Goal: Transaction & Acquisition: Purchase product/service

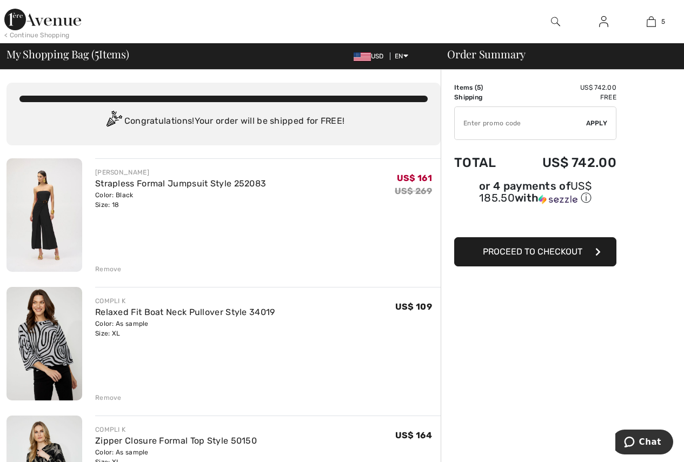
click at [105, 268] on div "Remove" at bounding box center [108, 270] width 27 height 10
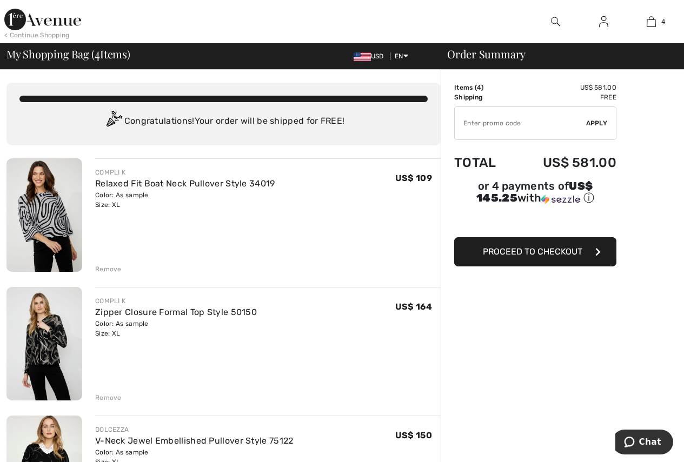
click at [42, 336] on img at bounding box center [44, 344] width 76 height 114
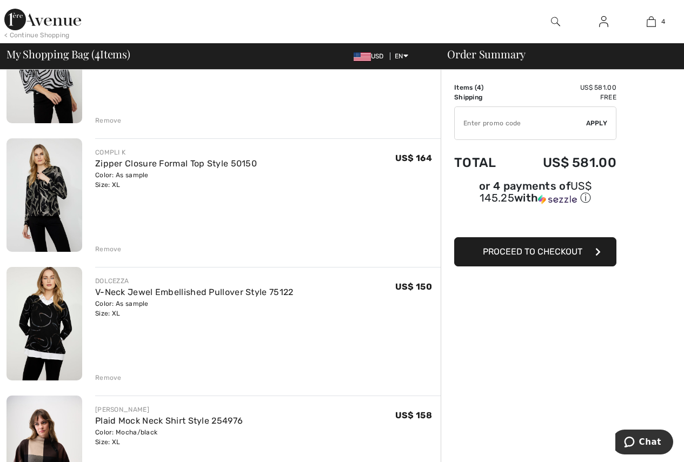
scroll to position [177, 0]
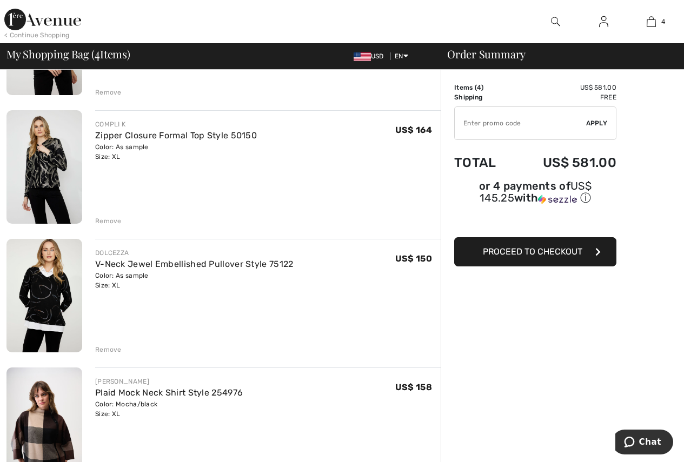
click at [54, 315] on img at bounding box center [44, 296] width 76 height 114
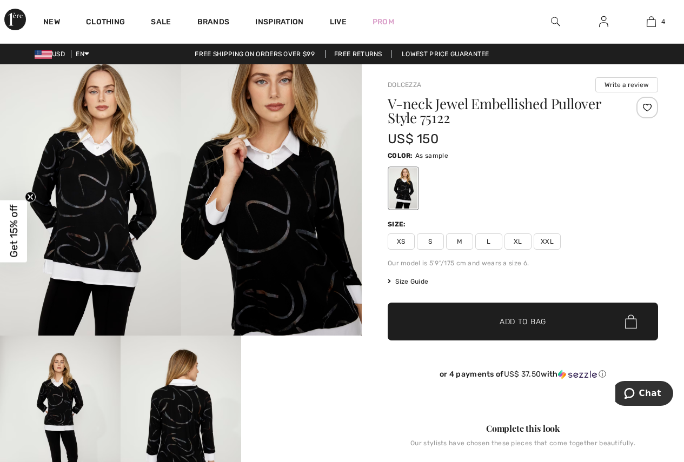
click at [517, 243] on span "XL" at bounding box center [518, 242] width 27 height 16
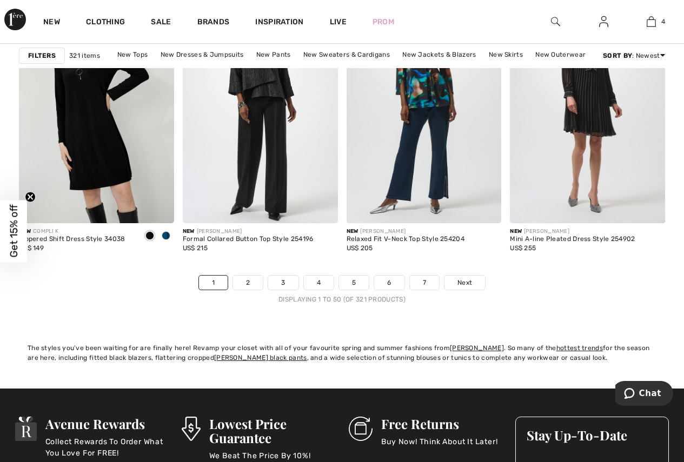
scroll to position [4377, 0]
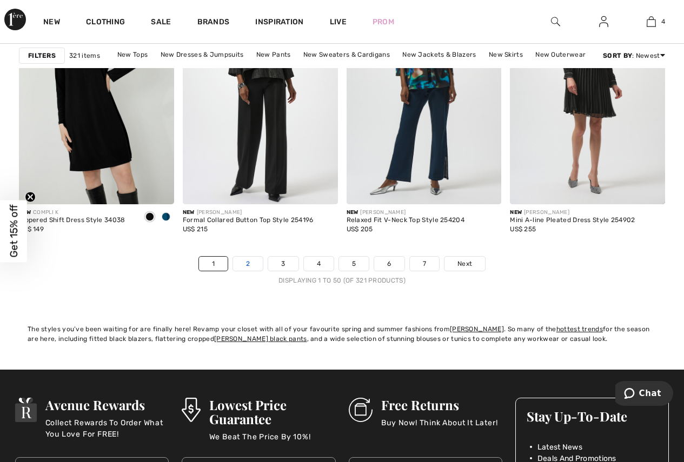
click at [246, 262] on link "2" at bounding box center [248, 264] width 30 height 14
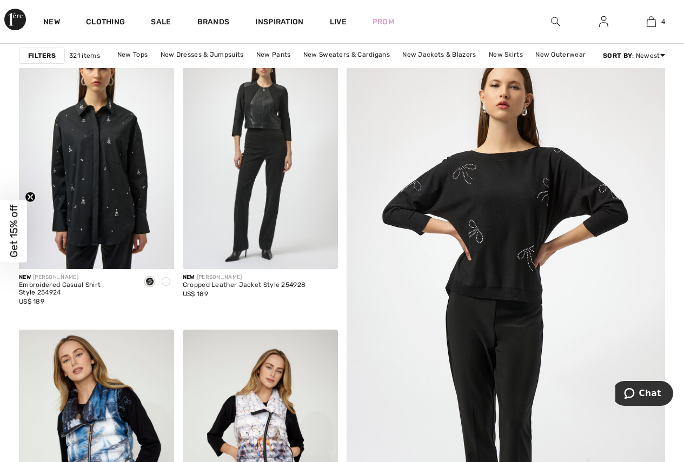
scroll to position [163, 0]
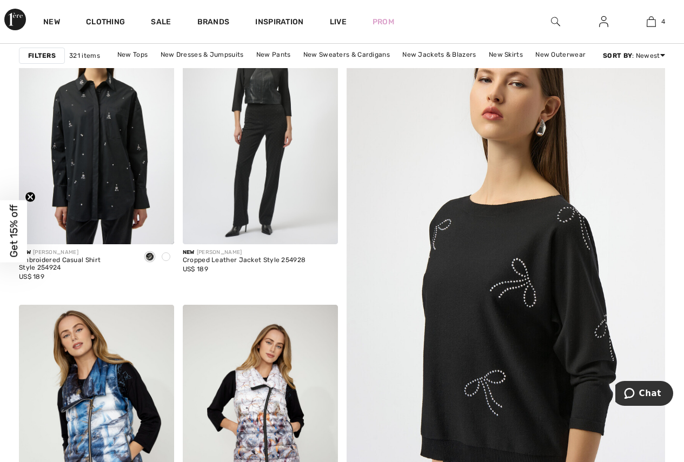
click at [506, 282] on img at bounding box center [506, 299] width 382 height 574
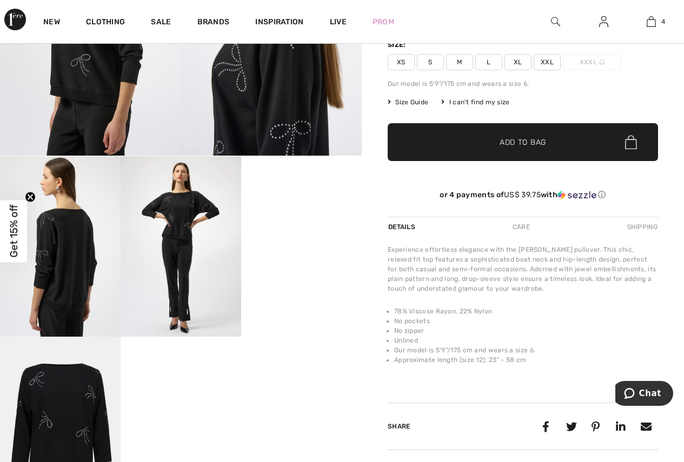
scroll to position [184, 0]
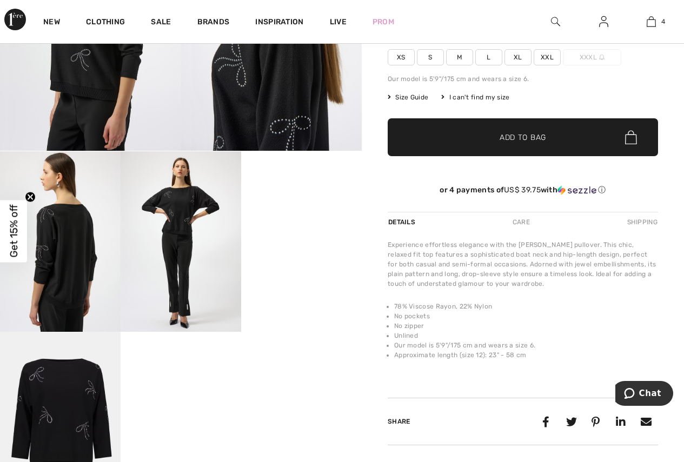
click at [306, 212] on video "Your browser does not support the video tag." at bounding box center [301, 181] width 121 height 61
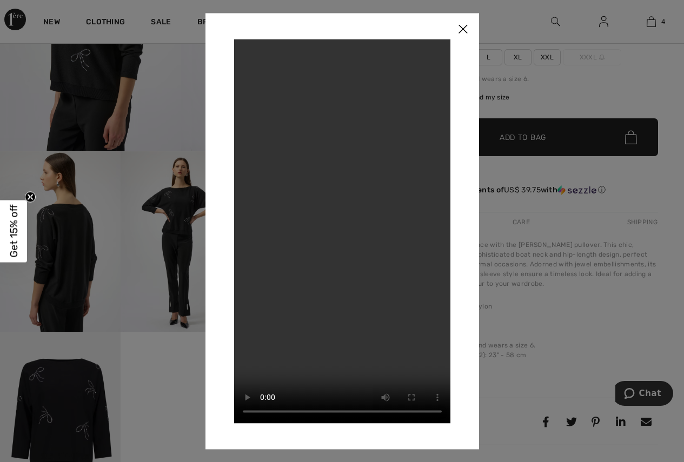
click at [464, 25] on img at bounding box center [463, 30] width 32 height 34
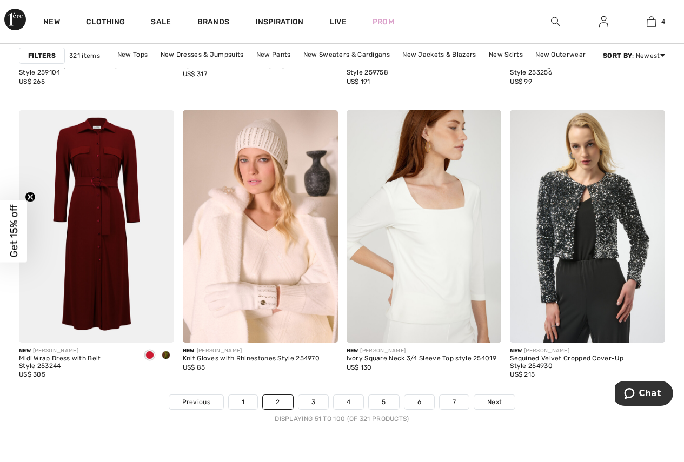
scroll to position [4245, 0]
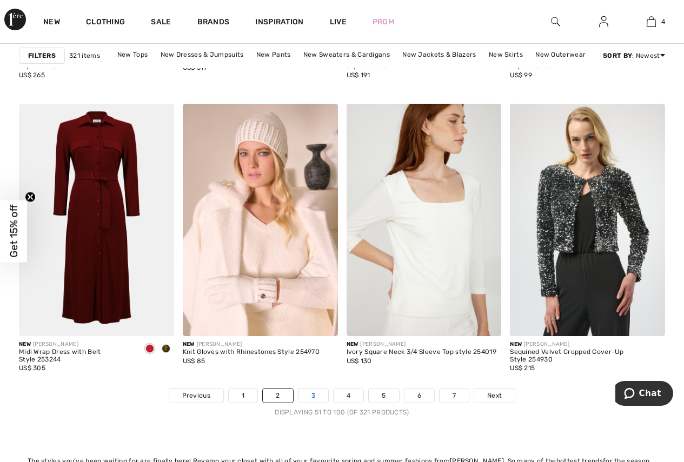
click at [311, 396] on link "3" at bounding box center [314, 396] width 30 height 14
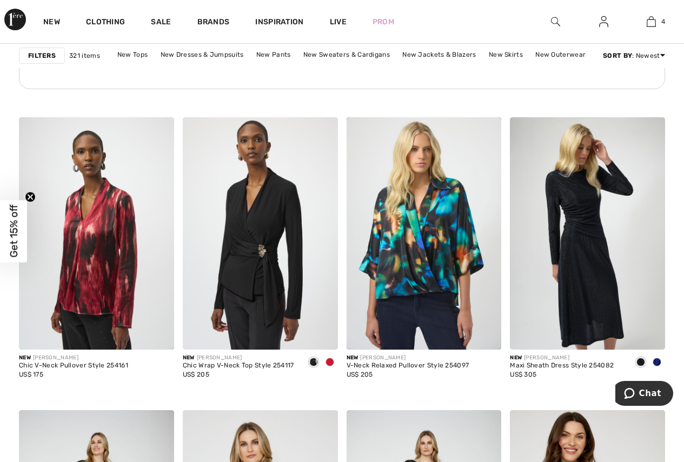
scroll to position [1360, 0]
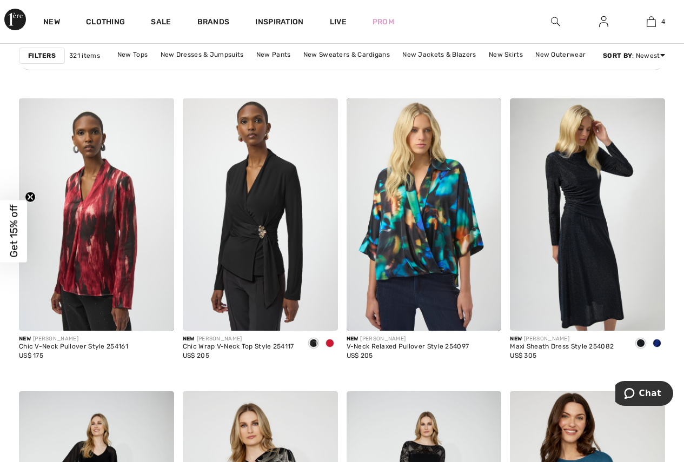
drag, startPoint x: 682, startPoint y: 151, endPoint x: 682, endPoint y: 161, distance: 9.2
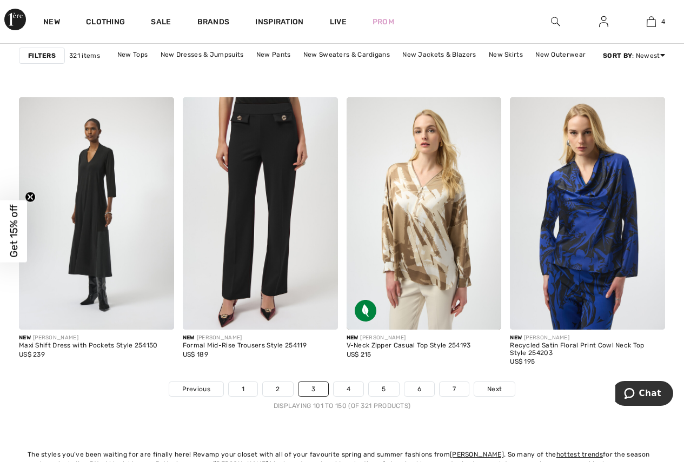
scroll to position [4283, 0]
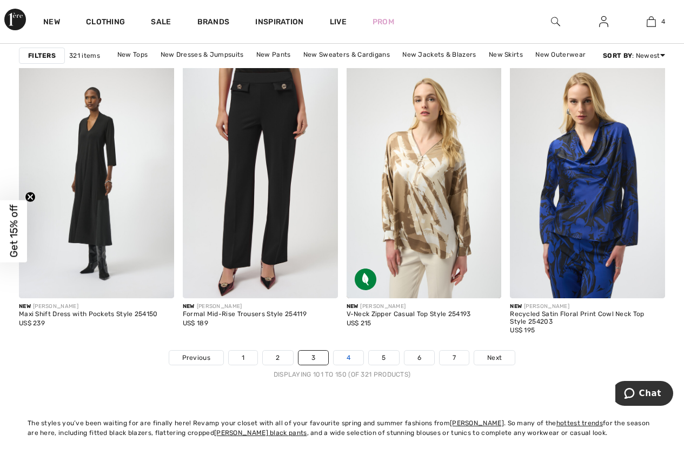
click at [346, 355] on link "4" at bounding box center [349, 358] width 30 height 14
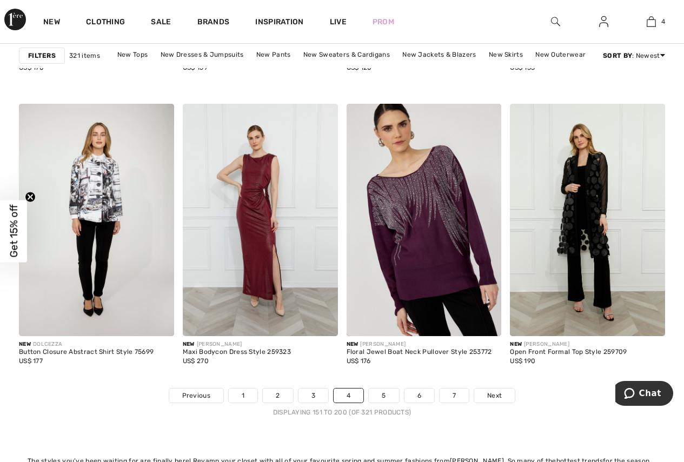
scroll to position [4289, 0]
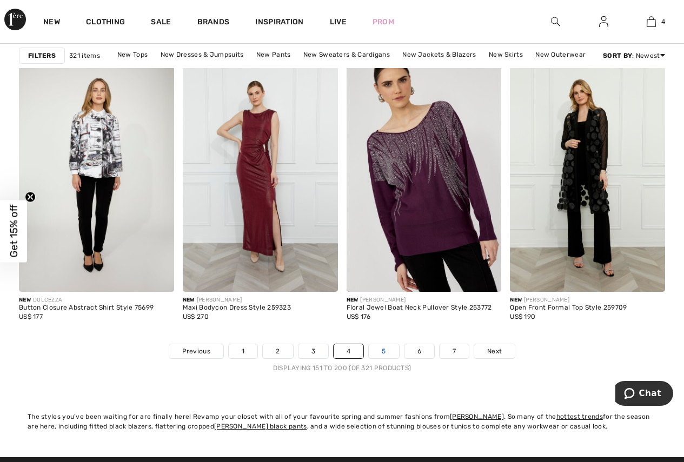
click at [385, 349] on link "5" at bounding box center [384, 352] width 30 height 14
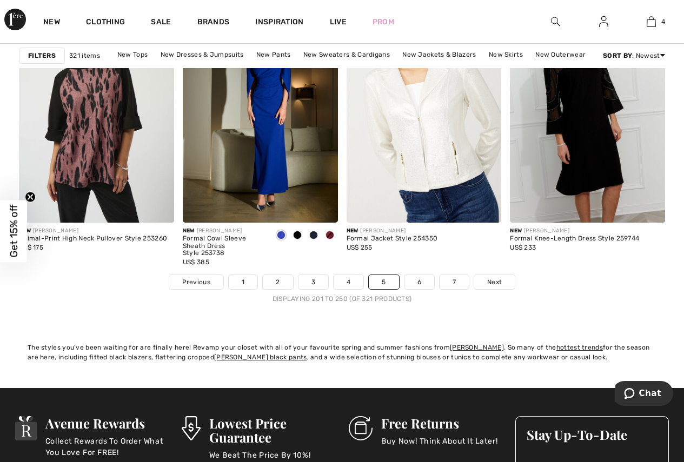
scroll to position [4365, 0]
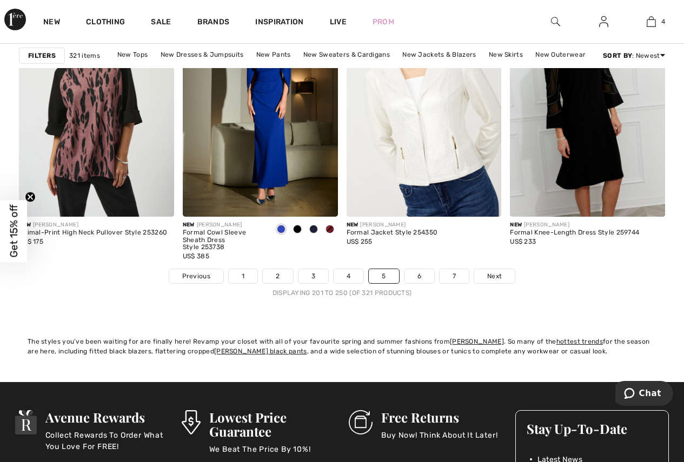
drag, startPoint x: 687, startPoint y: 303, endPoint x: 55, endPoint y: 17, distance: 693.3
click at [418, 274] on link "6" at bounding box center [420, 276] width 30 height 14
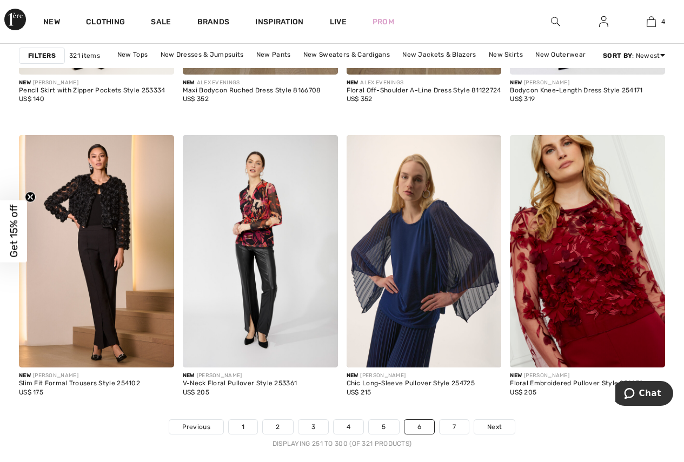
scroll to position [4220, 0]
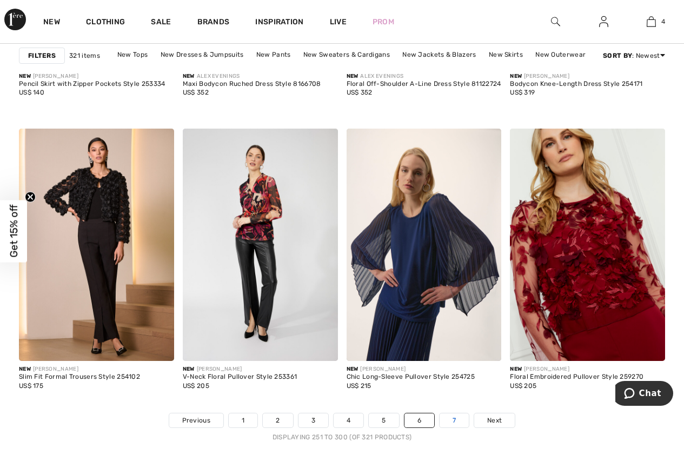
click at [451, 421] on link "7" at bounding box center [454, 421] width 29 height 14
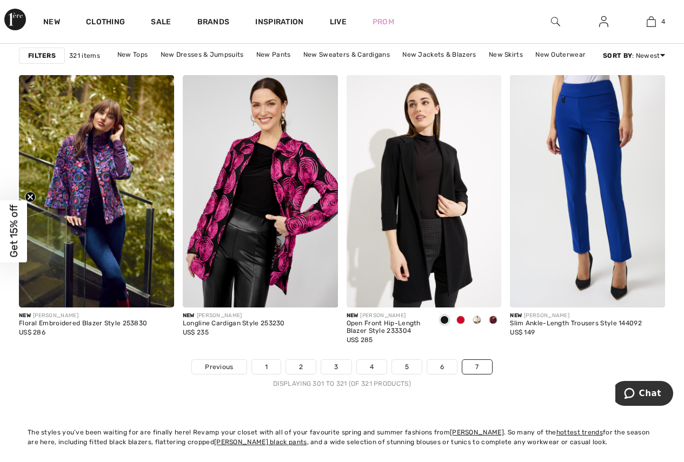
scroll to position [1702, 0]
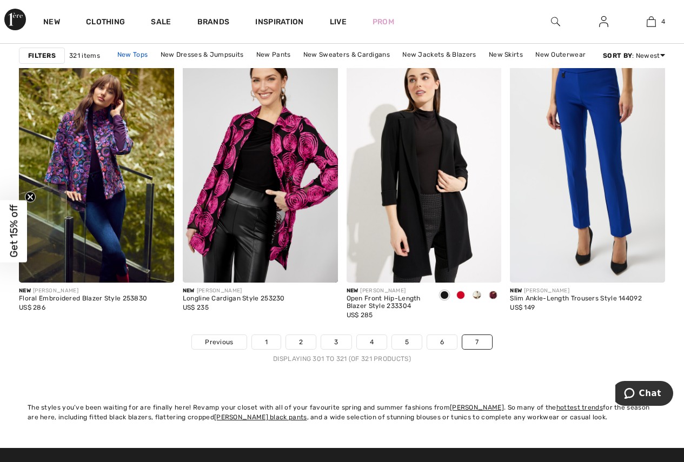
click at [144, 55] on link "New Tops" at bounding box center [132, 55] width 41 height 14
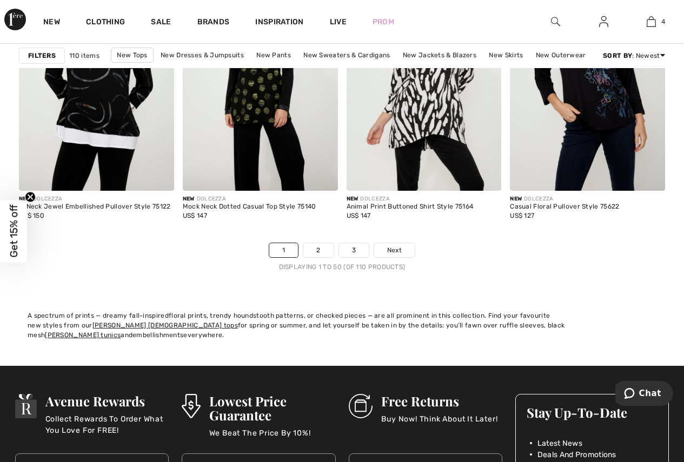
scroll to position [4401, 0]
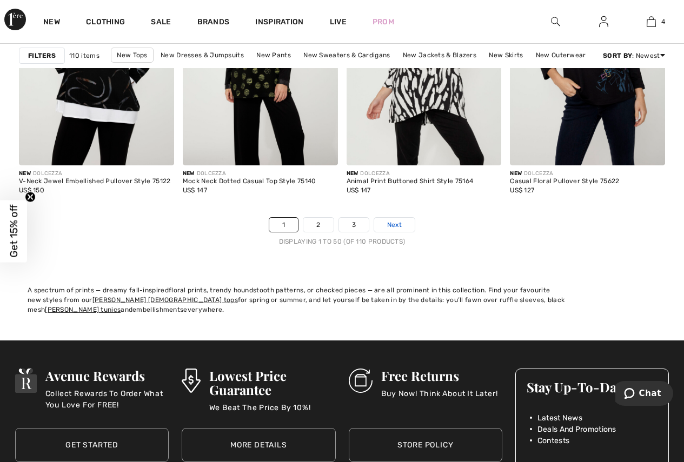
click at [398, 227] on span "Next" at bounding box center [394, 225] width 15 height 10
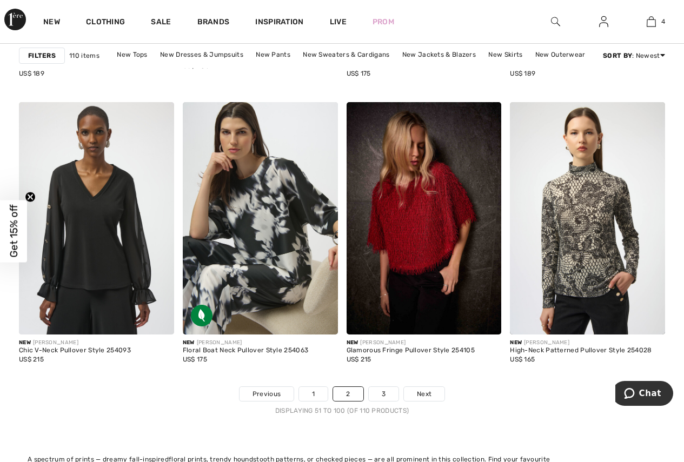
scroll to position [4238, 0]
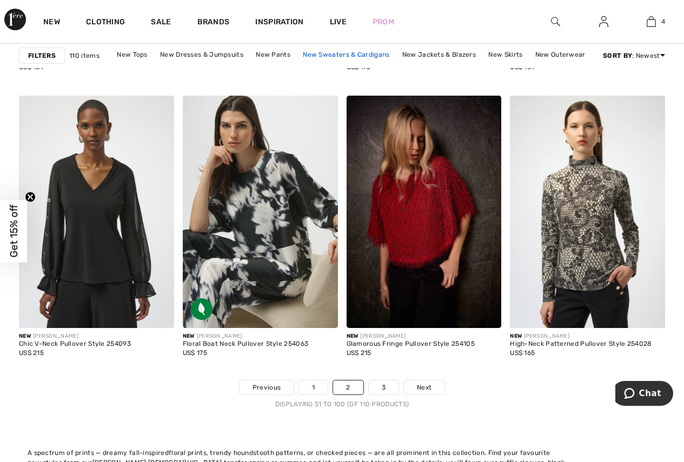
click at [351, 53] on link "New Sweaters & Cardigans" at bounding box center [346, 55] width 97 height 14
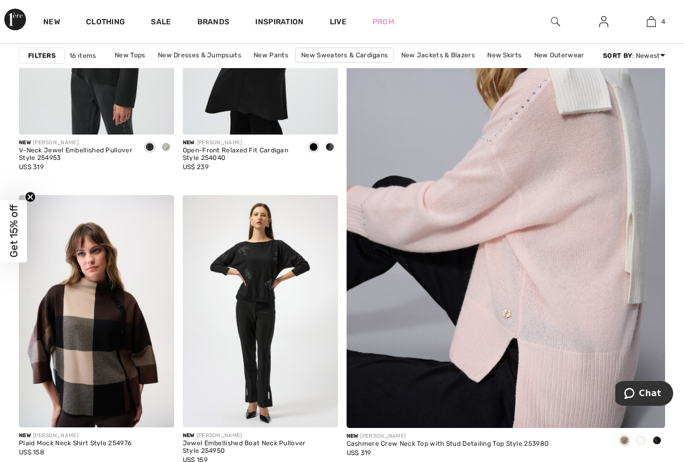
scroll to position [303, 0]
